Goal: Task Accomplishment & Management: Use online tool/utility

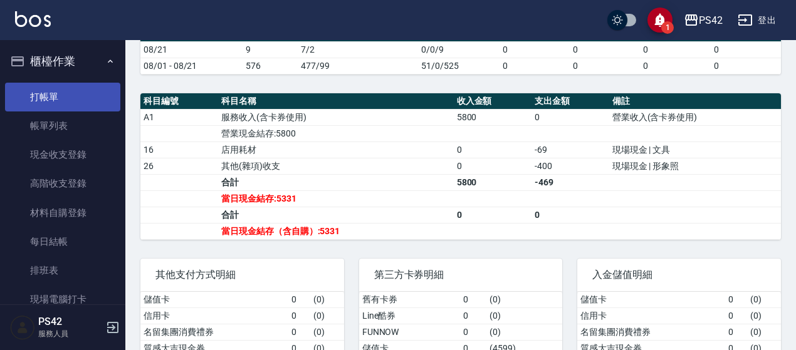
click at [41, 96] on link "打帳單" at bounding box center [62, 97] width 115 height 29
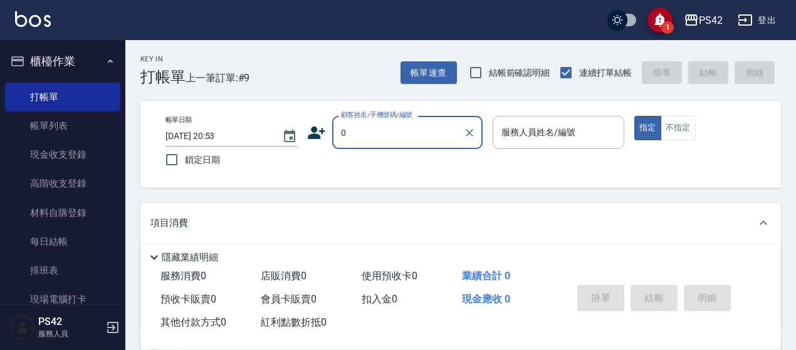
type input "無名字/0/null"
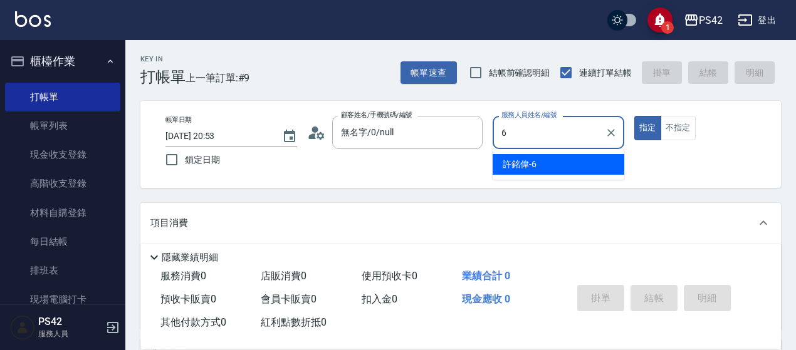
type input "[PERSON_NAME]-6"
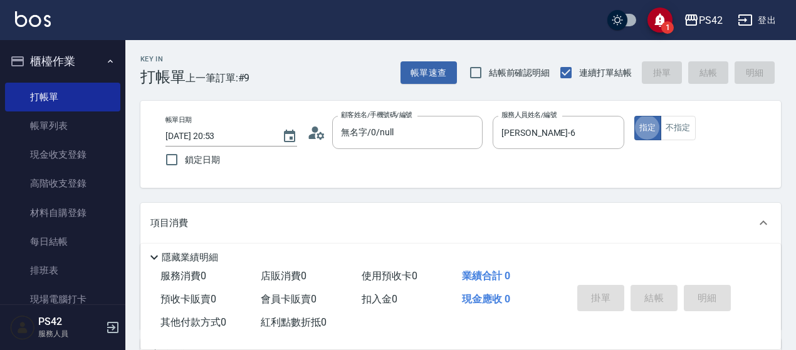
type button "true"
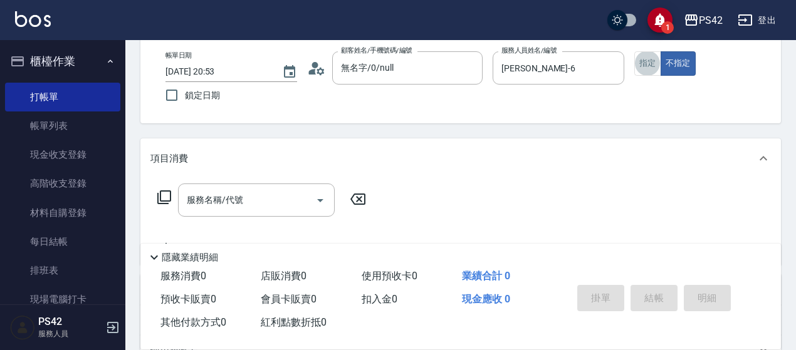
scroll to position [125, 0]
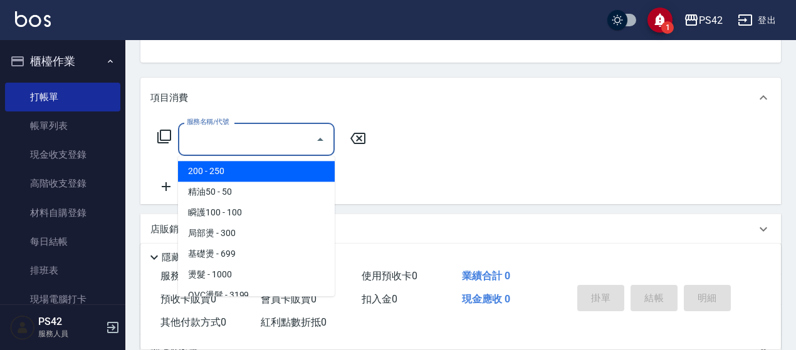
click at [279, 142] on input "服務名稱/代號" at bounding box center [247, 139] width 127 height 22
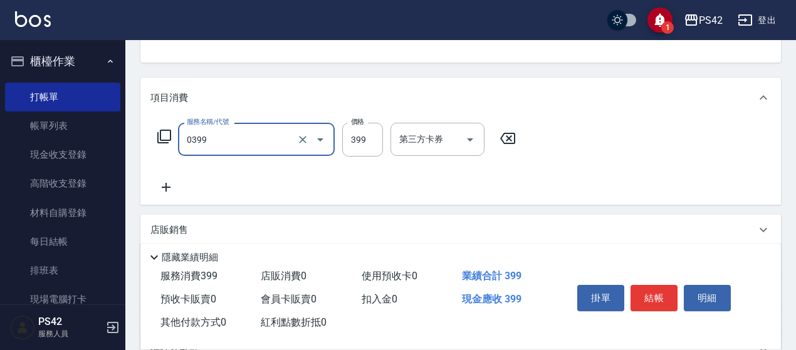
type input "海鹽399(0399)"
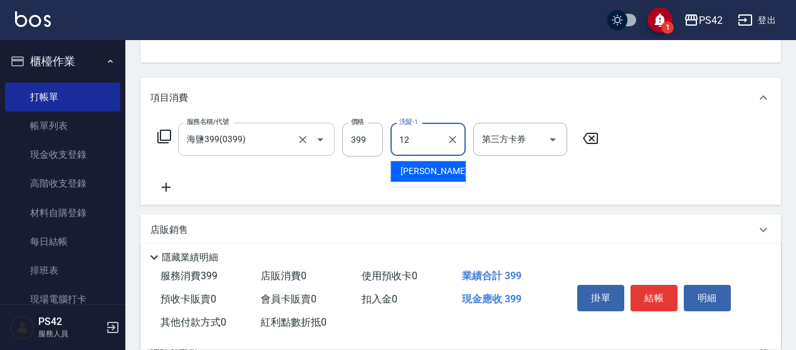
type input "[PERSON_NAME]-12"
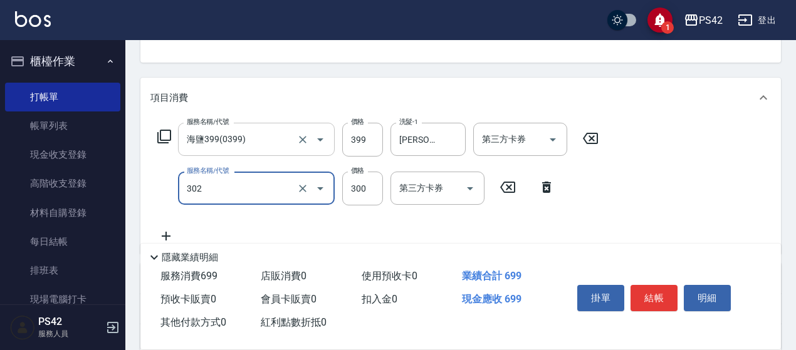
type input "剪髮(302)"
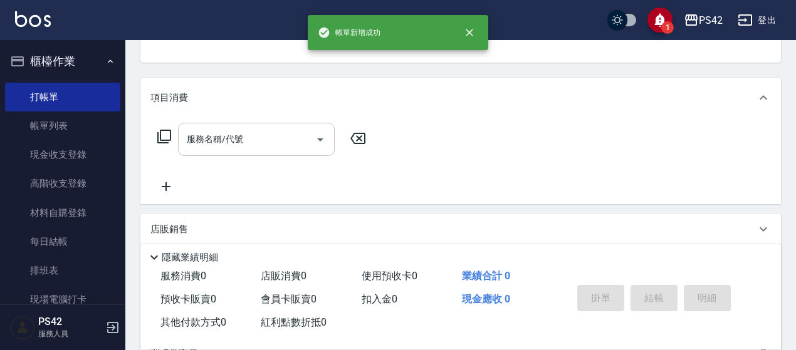
scroll to position [122, 0]
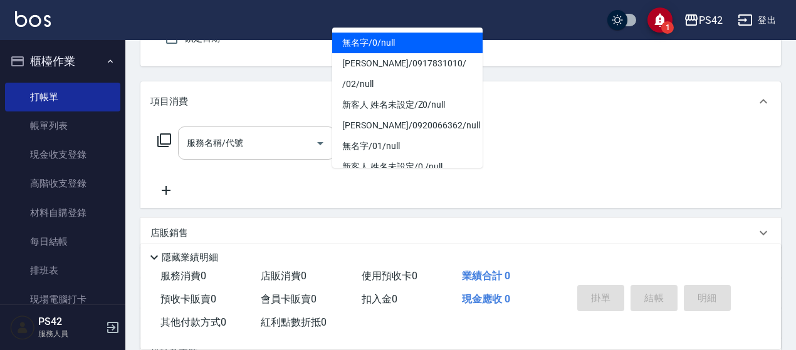
type input "無名字/0/null"
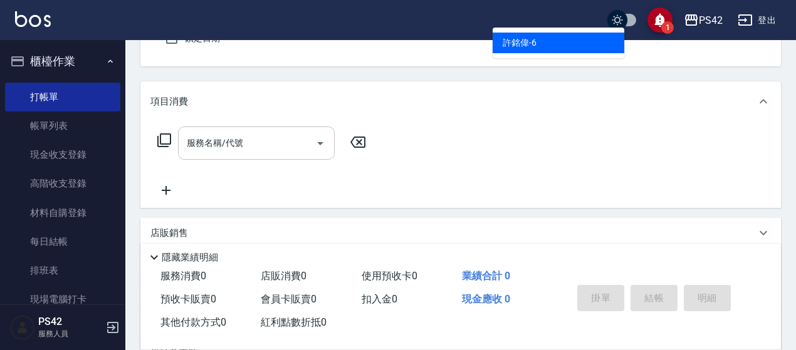
type input "[PERSON_NAME]-6"
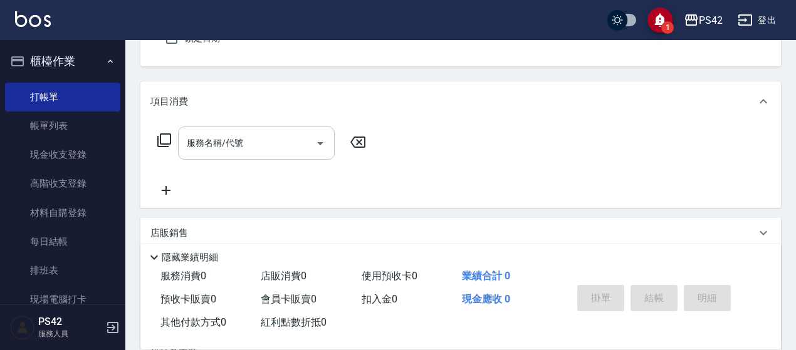
type button "false"
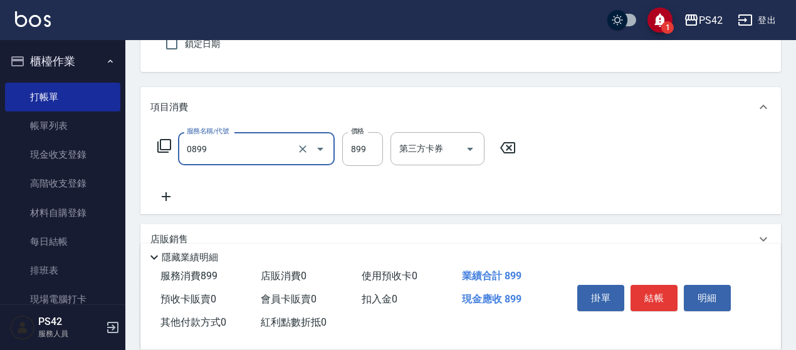
type input "排毒SPA(0899)"
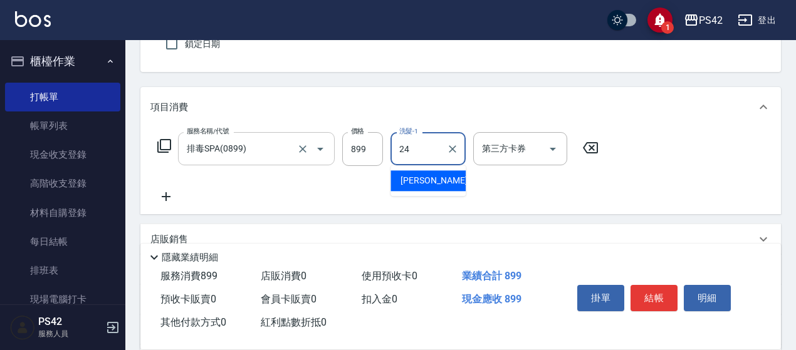
type input "[PERSON_NAME]-24"
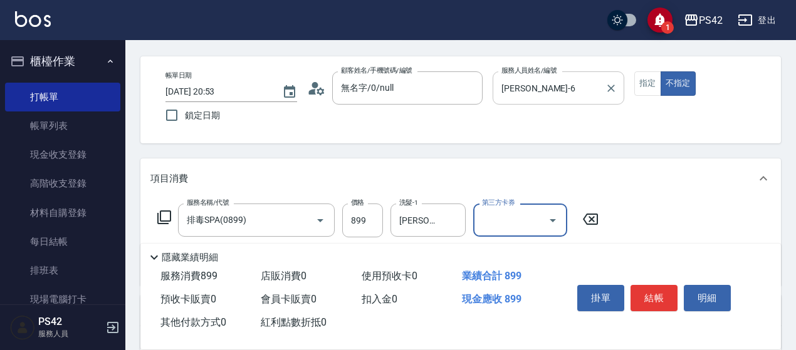
scroll to position [0, 0]
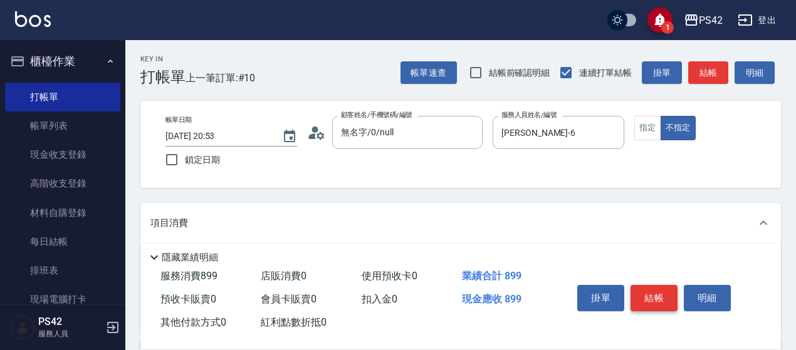
click at [649, 289] on button "結帳" at bounding box center [653, 298] width 47 height 26
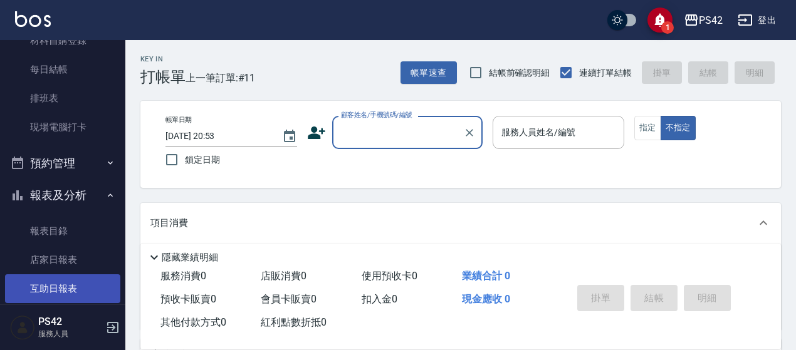
scroll to position [251, 0]
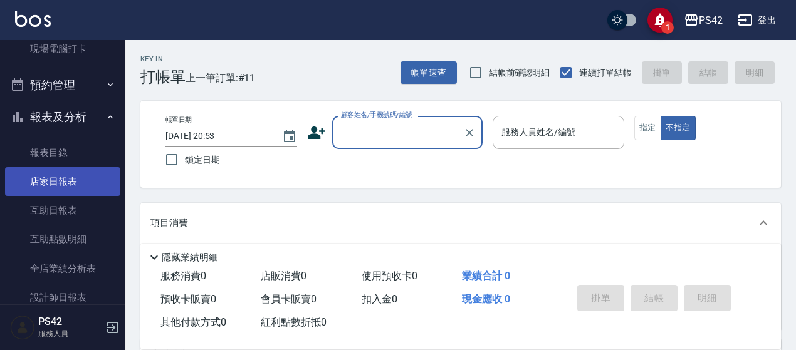
click at [80, 189] on link "店家日報表" at bounding box center [62, 181] width 115 height 29
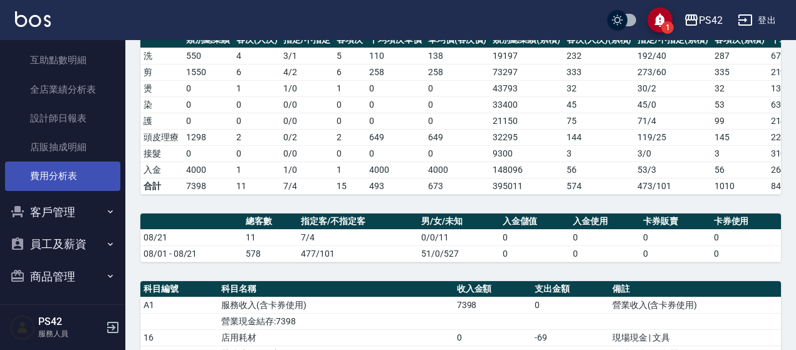
scroll to position [432, 0]
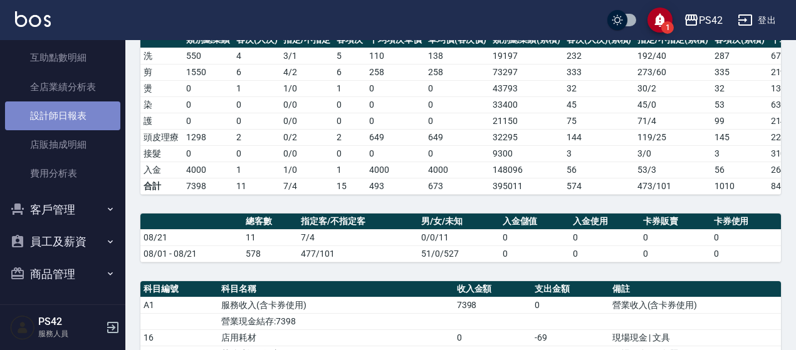
click at [73, 113] on link "設計師日報表" at bounding box center [62, 115] width 115 height 29
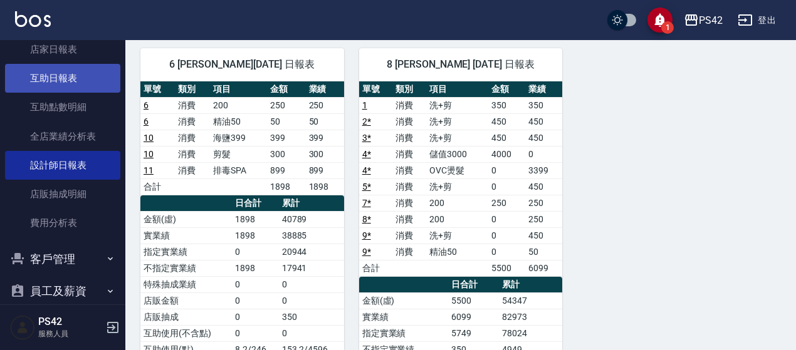
scroll to position [307, 0]
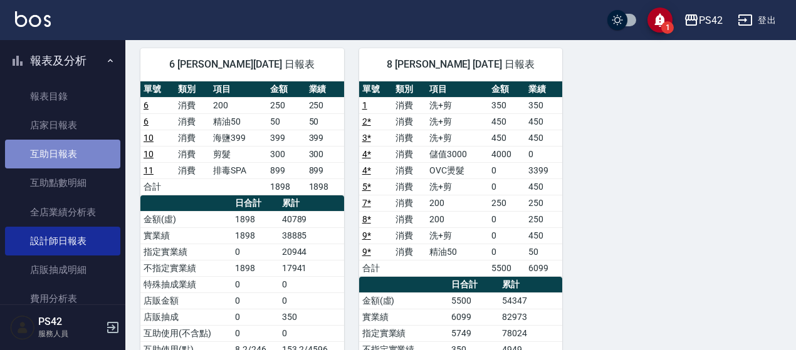
click at [65, 150] on link "互助日報表" at bounding box center [62, 154] width 115 height 29
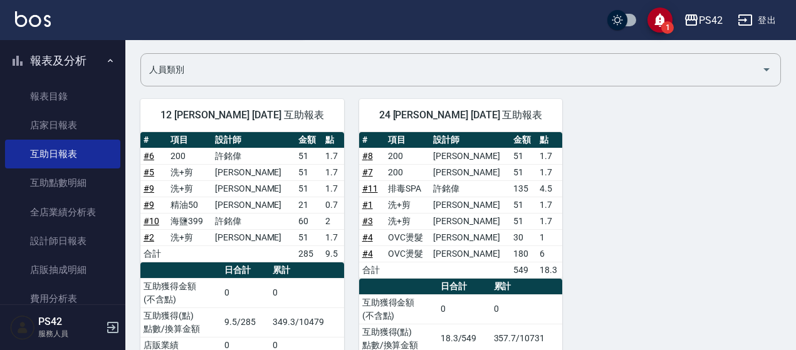
scroll to position [148, 0]
